Goal: Use online tool/utility: Utilize a website feature to perform a specific function

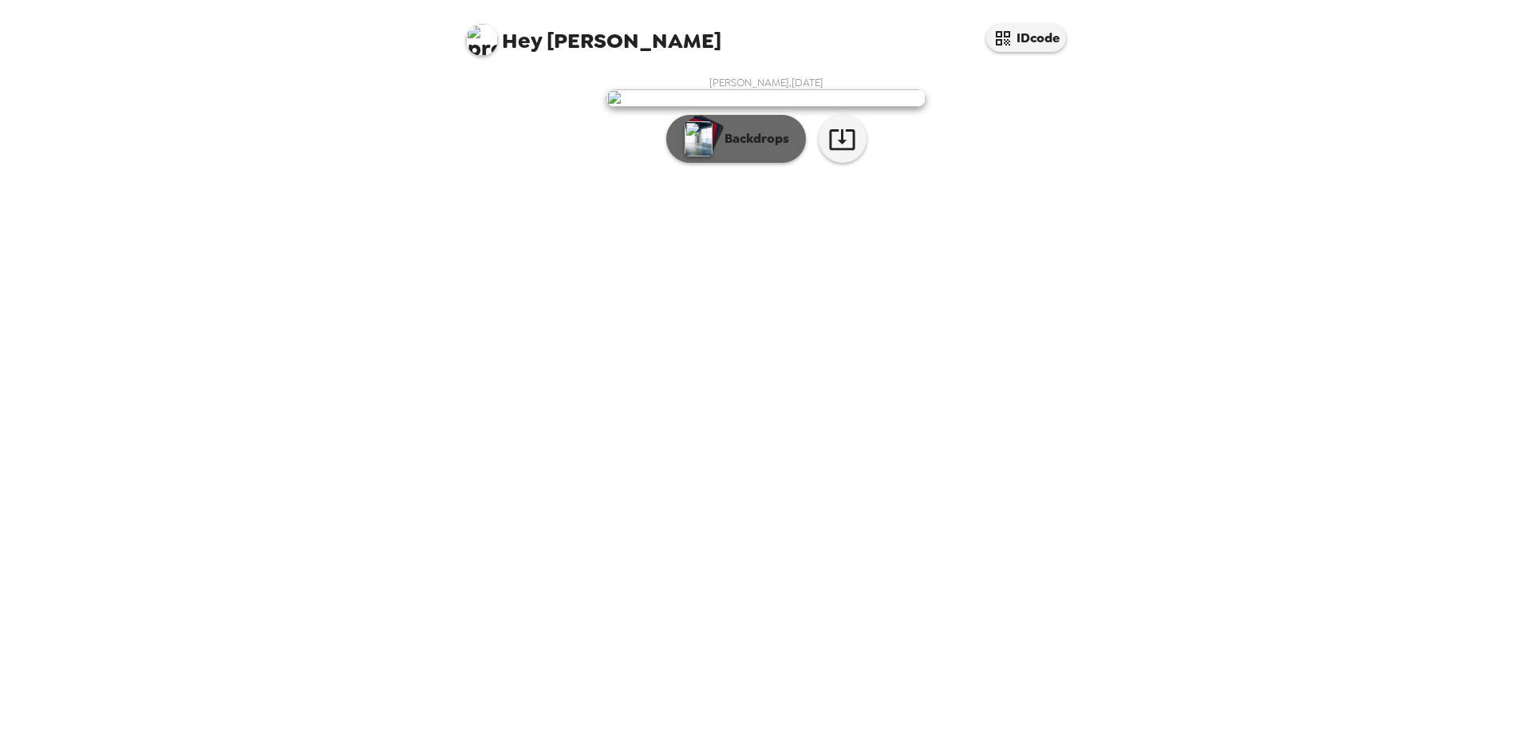
click at [744, 148] on p "Backdrops" at bounding box center [752, 138] width 73 height 19
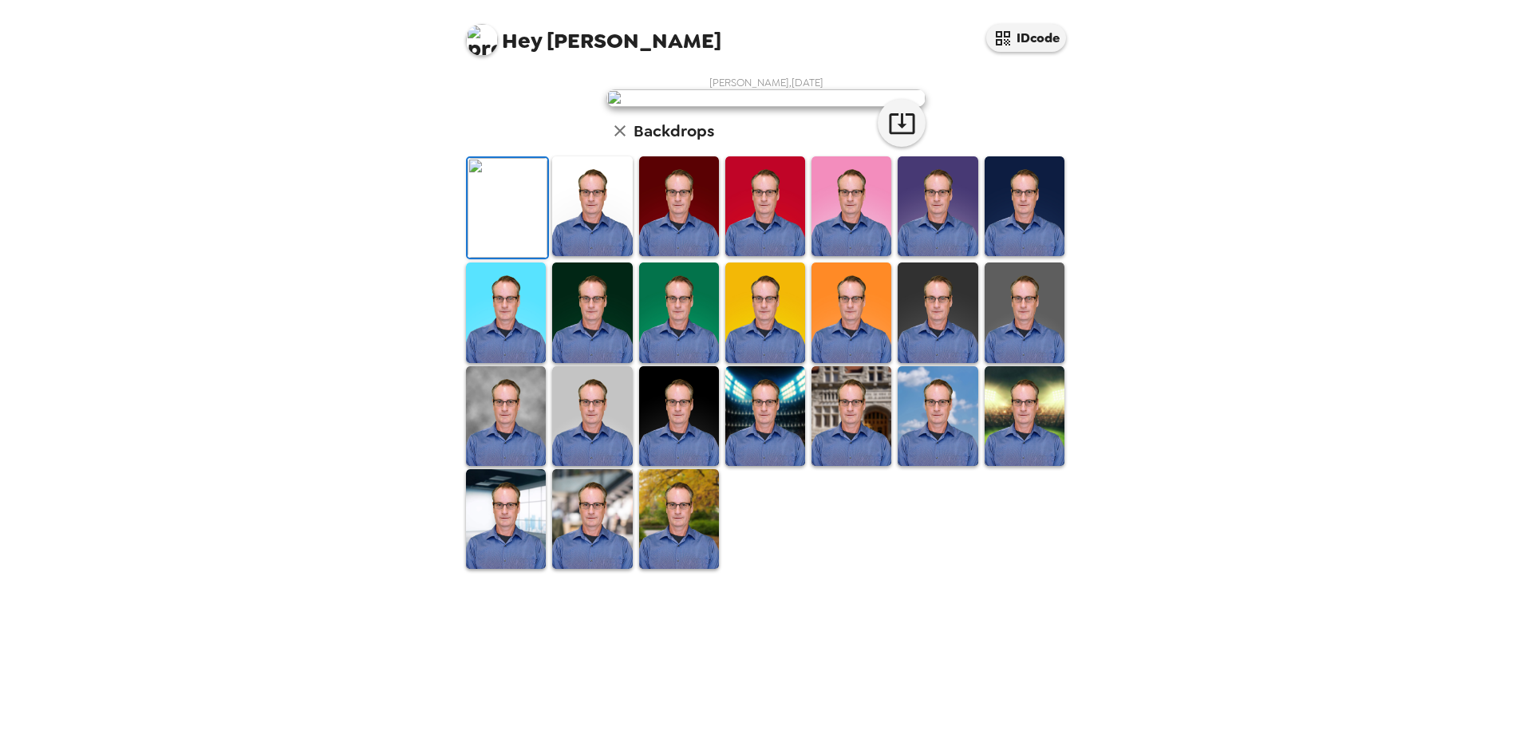
scroll to position [160, 0]
click at [686, 569] on img at bounding box center [679, 519] width 80 height 100
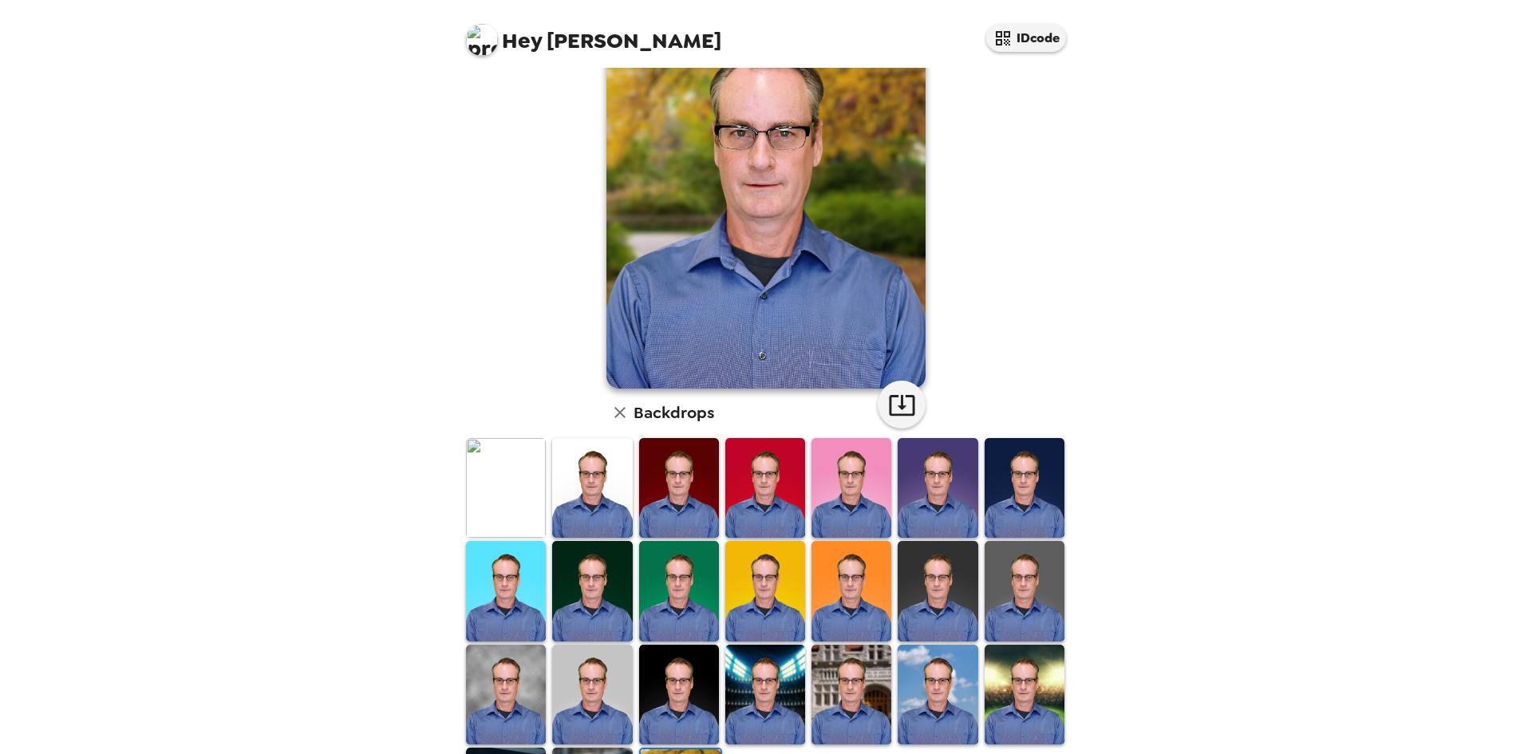
scroll to position [0, 0]
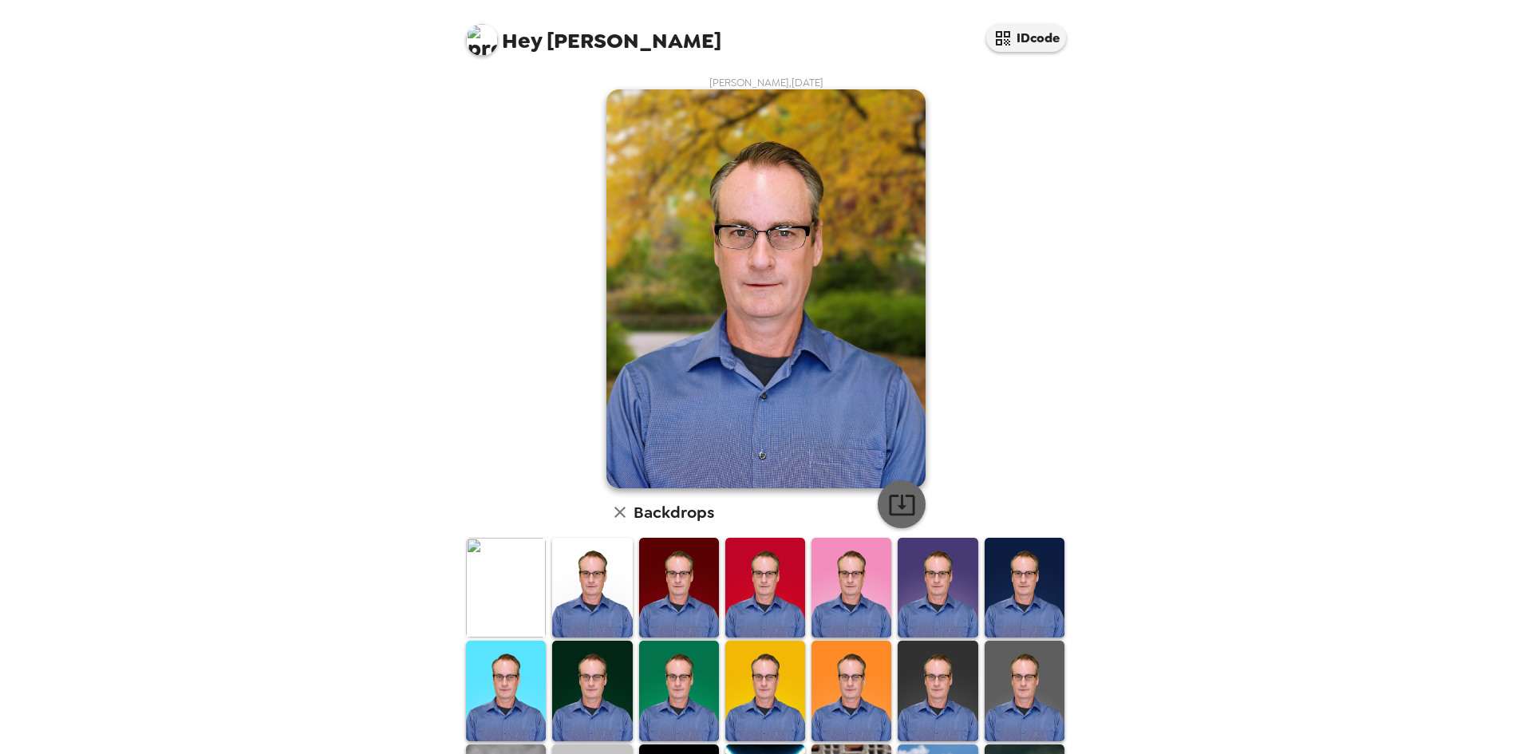
click at [897, 499] on icon "button" at bounding box center [902, 505] width 28 height 28
